Goal: Download file/media

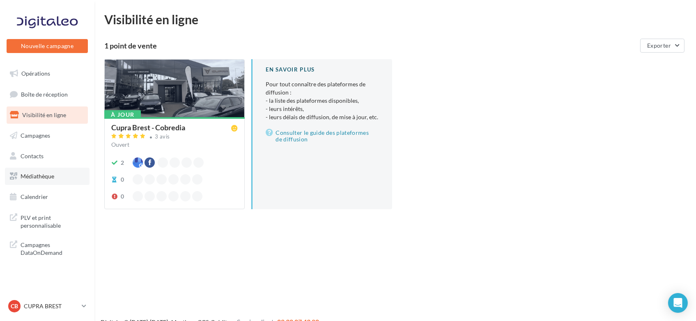
click at [47, 173] on span "Médiathèque" at bounding box center [38, 175] width 34 height 7
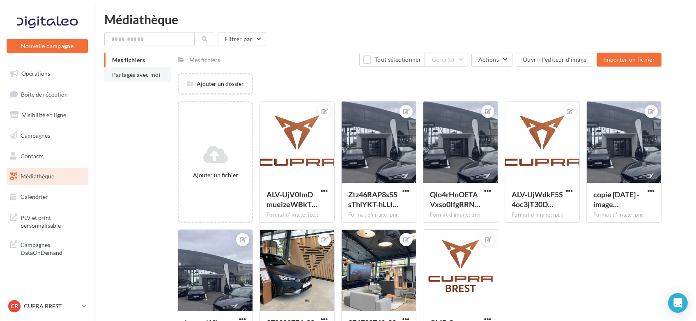
click at [149, 78] on span "Partagés avec moi" at bounding box center [136, 74] width 48 height 7
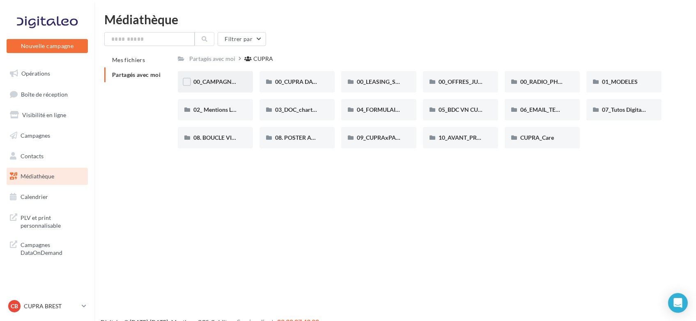
click at [218, 82] on span "00_CAMPAGNE_SEPTEMBRE" at bounding box center [231, 81] width 77 height 7
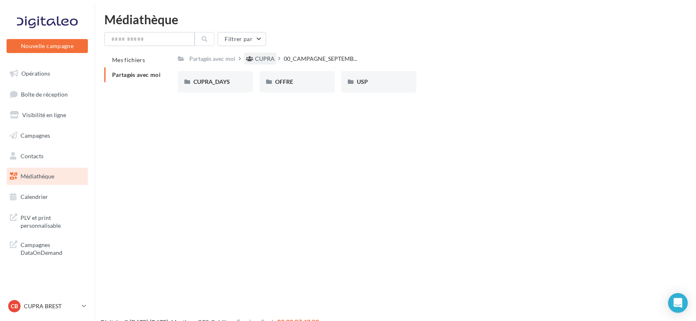
click at [265, 58] on div "CUPRA" at bounding box center [265, 59] width 20 height 8
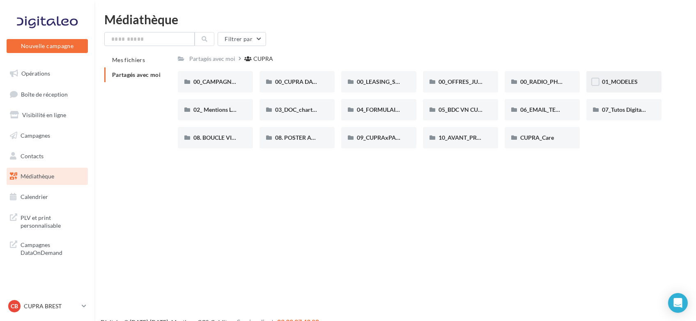
click at [646, 83] on div "01_MODELES" at bounding box center [624, 82] width 44 height 8
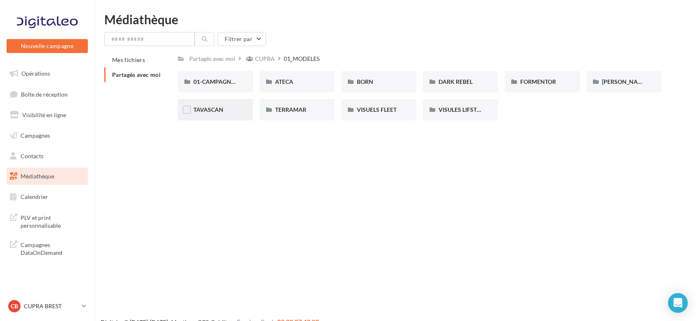
click at [225, 106] on div "TAVASCAN" at bounding box center [215, 110] width 44 height 8
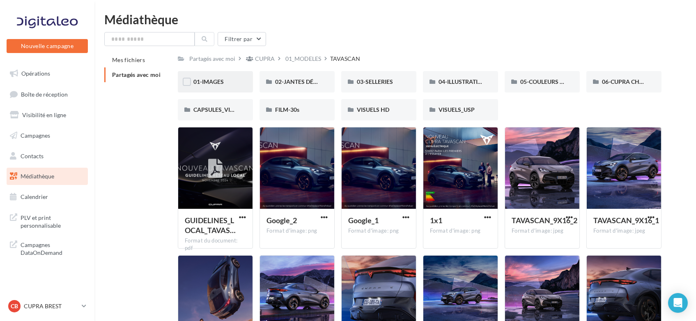
click at [208, 78] on span "01-IMAGES" at bounding box center [208, 81] width 30 height 7
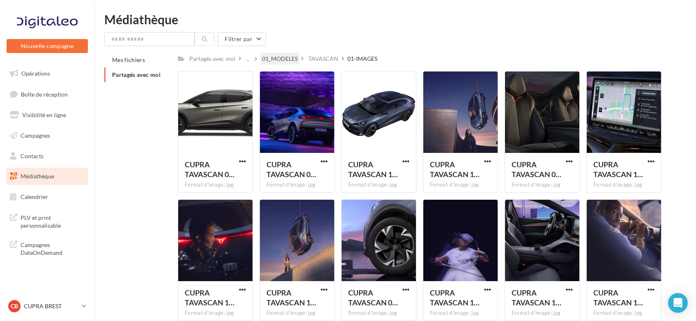
click at [286, 61] on div "01_MODELES" at bounding box center [280, 59] width 36 height 8
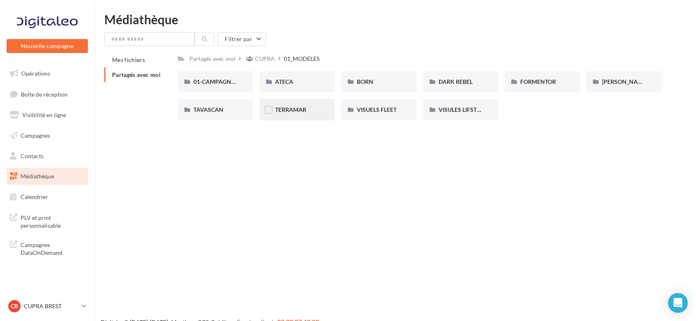
click at [299, 103] on div "TERRAMAR" at bounding box center [297, 109] width 75 height 21
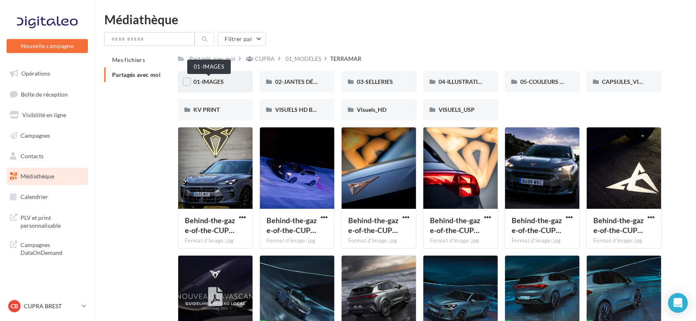
click at [219, 76] on div "01-IMAGES" at bounding box center [215, 81] width 75 height 21
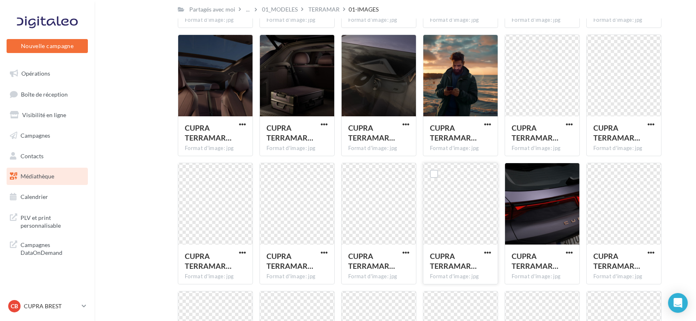
scroll to position [133, 0]
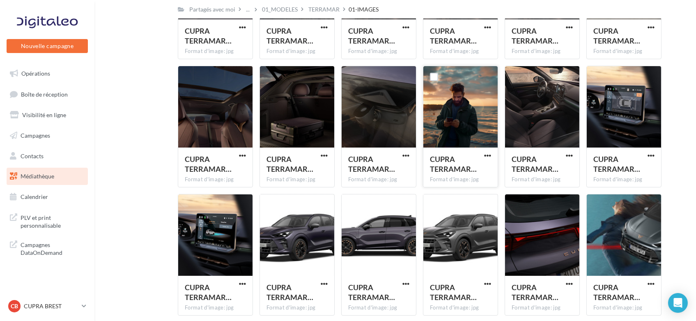
click at [455, 114] on div at bounding box center [460, 107] width 74 height 82
click at [450, 160] on span "CUPRA TERRAMAR…" at bounding box center [453, 163] width 47 height 19
click at [491, 152] on button "button" at bounding box center [487, 156] width 10 height 8
click at [448, 172] on button "Télécharger" at bounding box center [452, 171] width 82 height 21
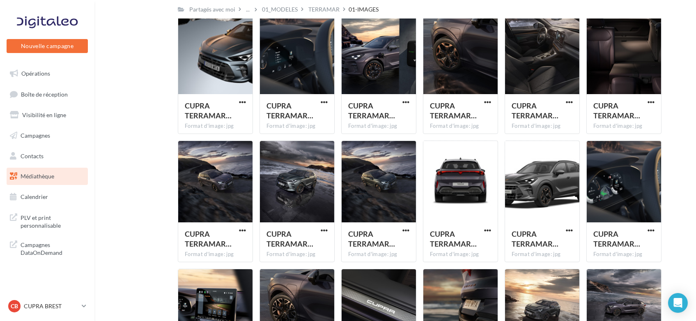
scroll to position [452, 0]
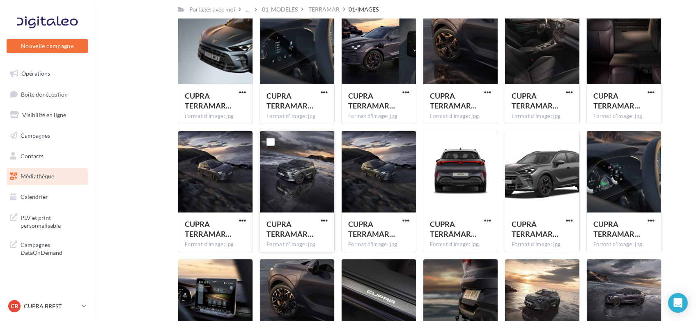
click at [328, 218] on button "button" at bounding box center [324, 221] width 10 height 8
click at [292, 235] on button "Télécharger" at bounding box center [288, 236] width 82 height 21
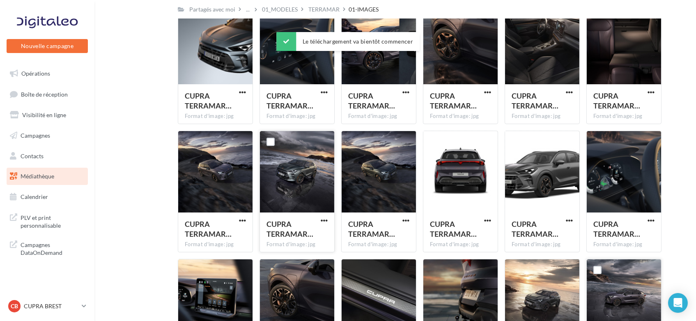
scroll to position [544, 0]
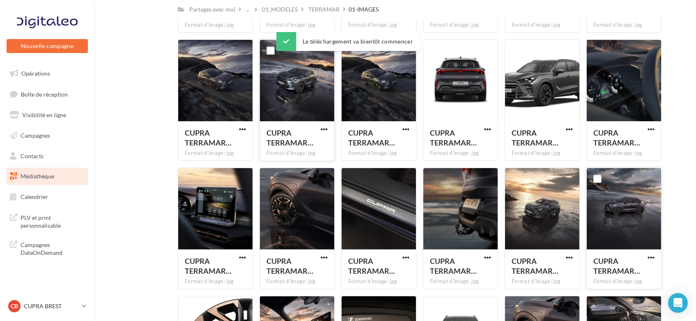
click at [614, 225] on div at bounding box center [624, 209] width 74 height 82
click at [646, 257] on button "button" at bounding box center [651, 258] width 10 height 8
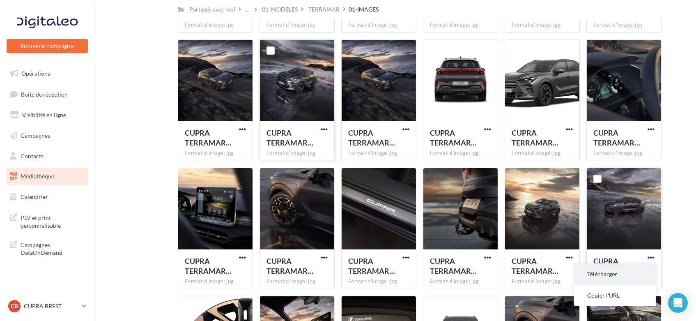
click at [618, 278] on button "Télécharger" at bounding box center [615, 273] width 82 height 21
click at [613, 280] on div "Format d'image: jpg" at bounding box center [623, 281] width 61 height 7
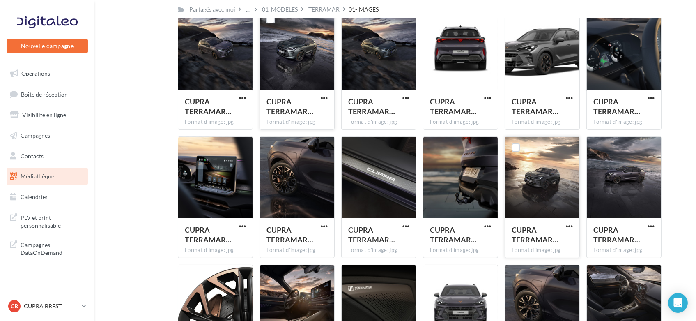
scroll to position [589, 0]
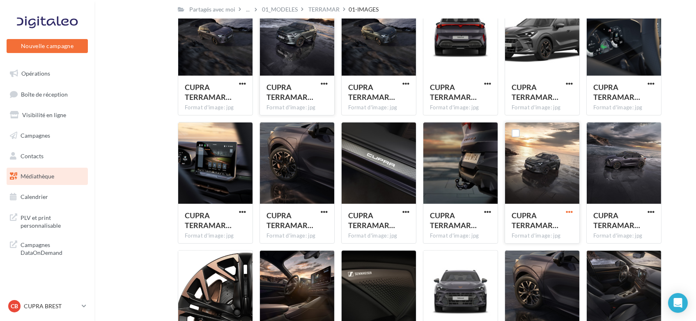
click at [570, 213] on span "button" at bounding box center [569, 211] width 7 height 7
click at [542, 229] on button "Télécharger" at bounding box center [533, 228] width 82 height 21
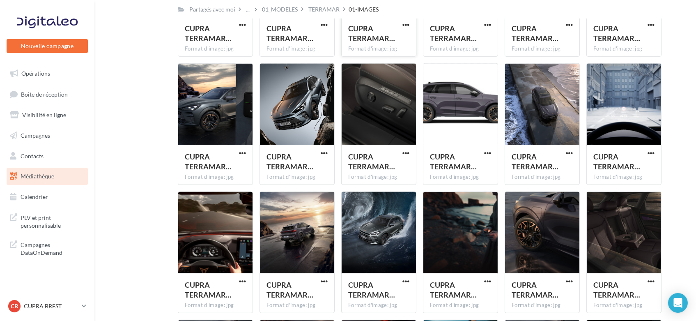
scroll to position [1045, 0]
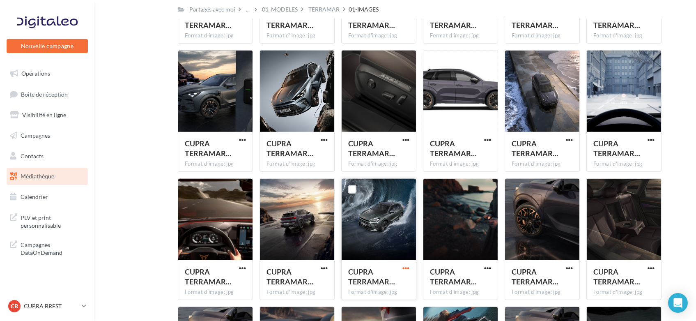
click at [403, 269] on span "button" at bounding box center [405, 267] width 7 height 7
click at [378, 291] on button "Télécharger" at bounding box center [370, 284] width 82 height 21
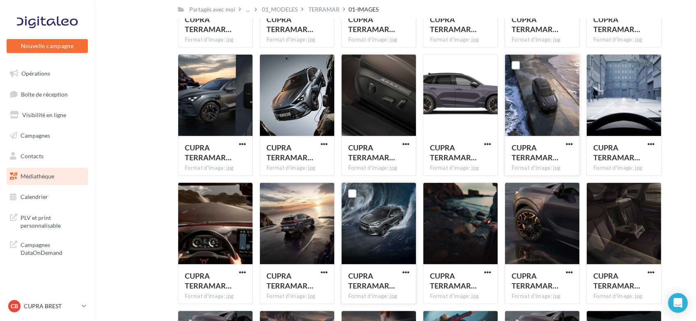
scroll to position [1041, 0]
click at [568, 144] on span "button" at bounding box center [569, 143] width 7 height 7
click at [539, 163] on button "Télécharger" at bounding box center [533, 160] width 82 height 21
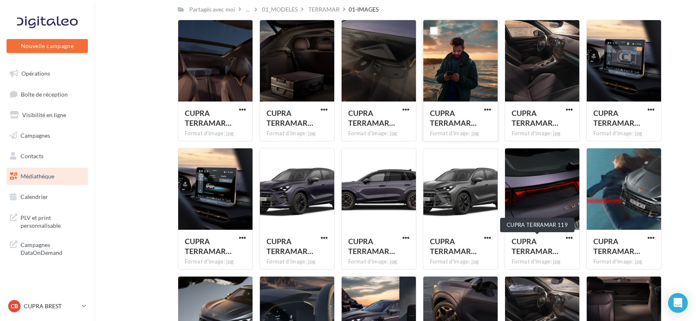
scroll to position [0, 0]
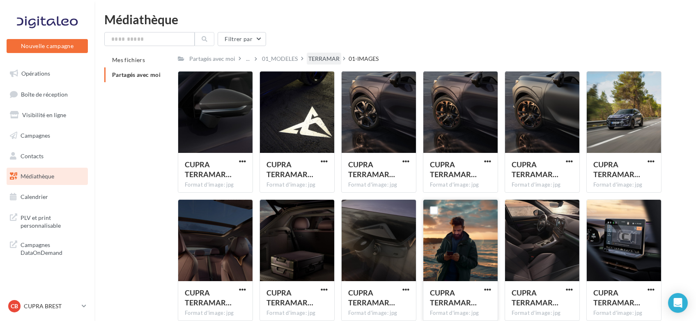
click at [325, 59] on div "TERRAMAR" at bounding box center [323, 59] width 31 height 8
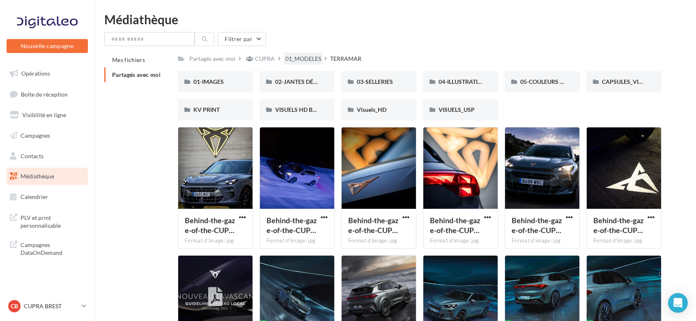
click at [302, 60] on div "01_MODELES" at bounding box center [303, 59] width 36 height 8
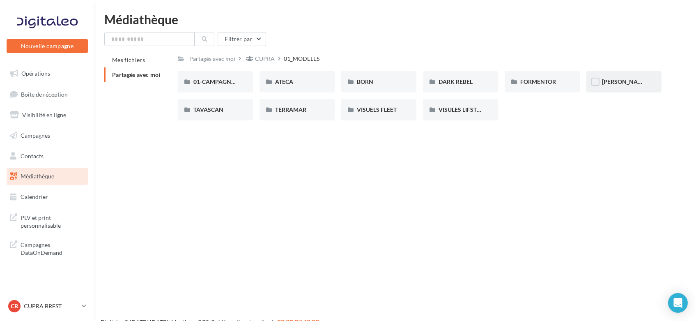
click at [617, 86] on div "[PERSON_NAME]" at bounding box center [624, 82] width 44 height 8
click at [305, 59] on div "01_MODELES" at bounding box center [303, 59] width 36 height 8
click at [260, 60] on div "CUPRA" at bounding box center [265, 59] width 20 height 8
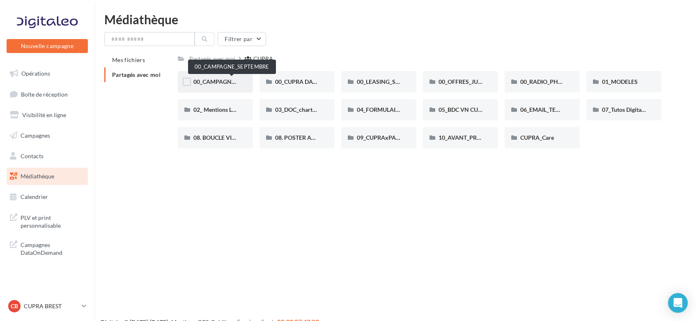
click at [228, 84] on span "00_CAMPAGNE_SEPTEMBRE" at bounding box center [231, 81] width 77 height 7
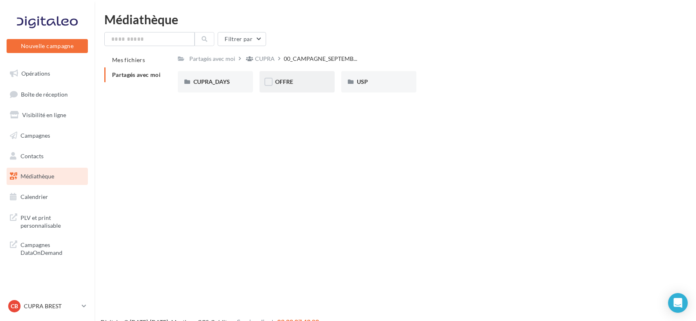
click at [304, 80] on div "OFFRE" at bounding box center [297, 82] width 44 height 8
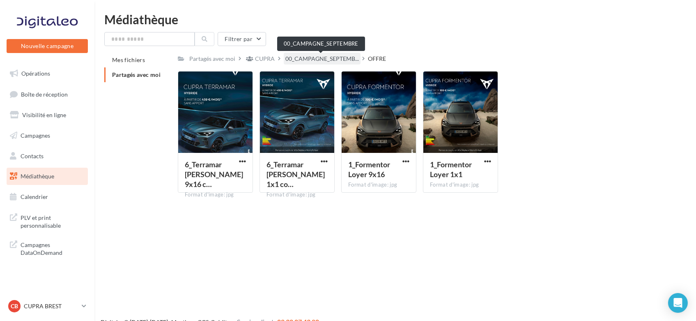
click at [306, 63] on span "00_CAMPAGNE_SEPTEMB..." at bounding box center [321, 59] width 73 height 8
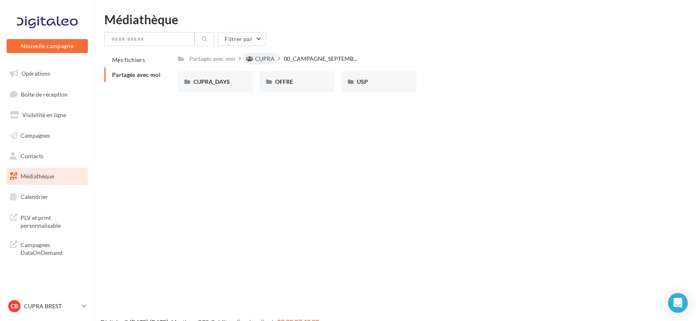
click at [260, 62] on div "CUPRA" at bounding box center [265, 59] width 20 height 8
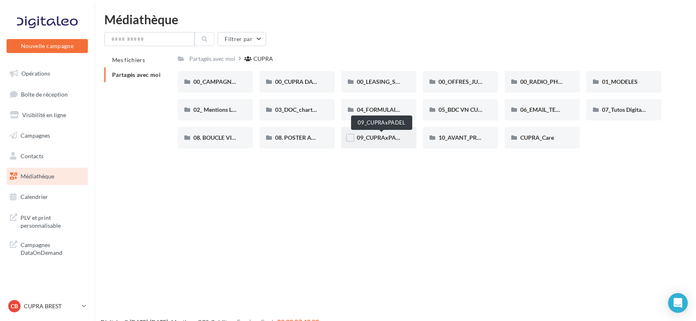
click at [377, 140] on span "09_CUPRAxPADEL" at bounding box center [381, 137] width 49 height 7
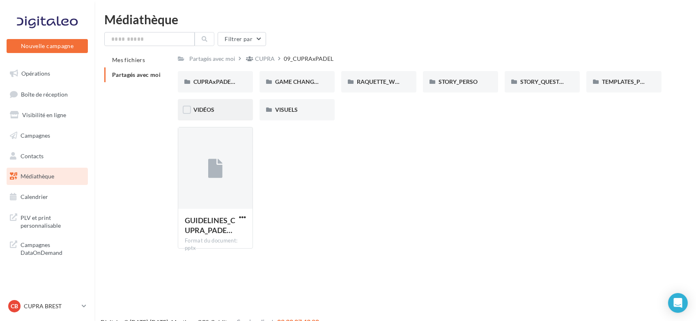
click at [225, 107] on div "VIDÉOS" at bounding box center [215, 110] width 44 height 8
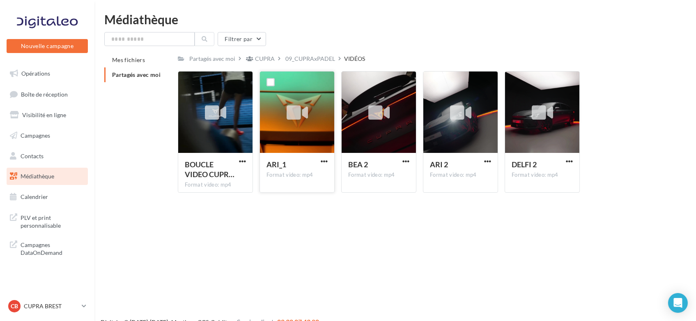
click at [293, 116] on icon at bounding box center [297, 112] width 21 height 19
click at [328, 160] on button "button" at bounding box center [324, 162] width 10 height 8
click at [303, 177] on button "Télécharger" at bounding box center [288, 177] width 82 height 21
